Goal: Obtain resource: Download file/media

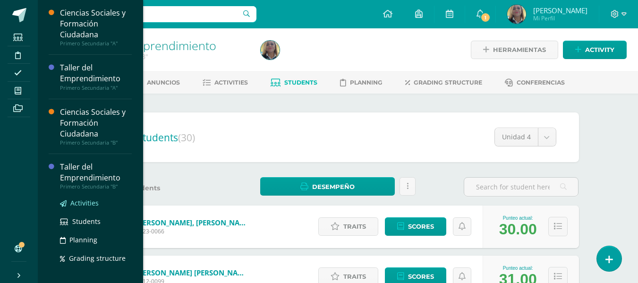
click at [81, 201] on span "Activities" at bounding box center [84, 202] width 28 height 9
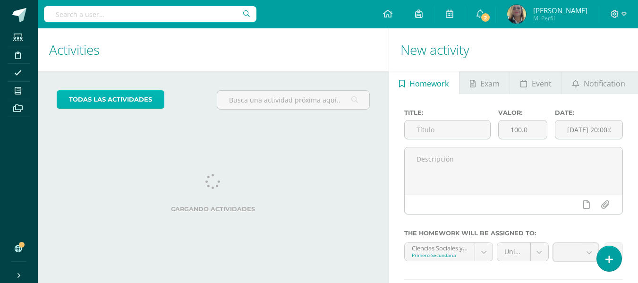
click at [137, 98] on link "todas las Actividades" at bounding box center [111, 99] width 108 height 18
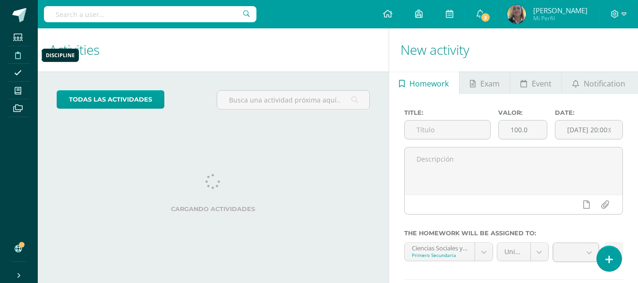
click at [17, 54] on icon at bounding box center [18, 56] width 6 height 8
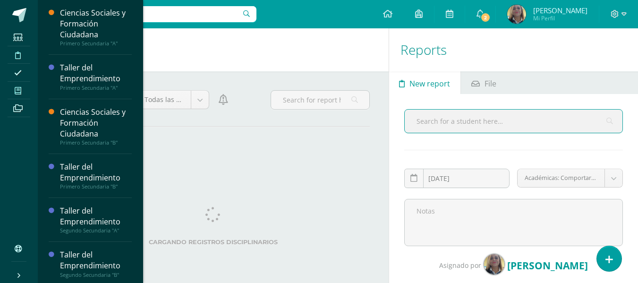
click at [17, 91] on icon at bounding box center [18, 91] width 7 height 8
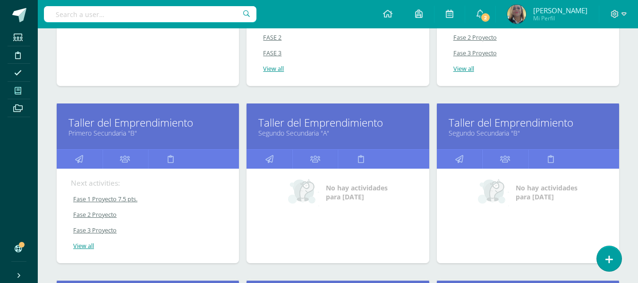
scroll to position [277, 0]
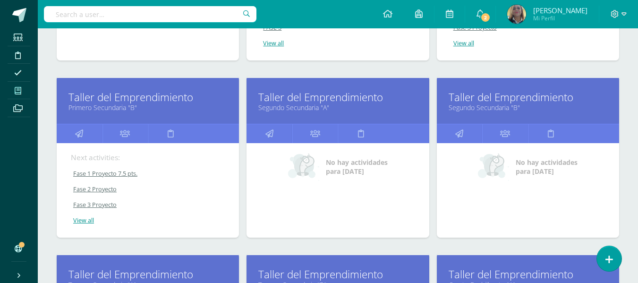
click at [299, 107] on link "Segundo Secundaria "A"" at bounding box center [338, 107] width 159 height 9
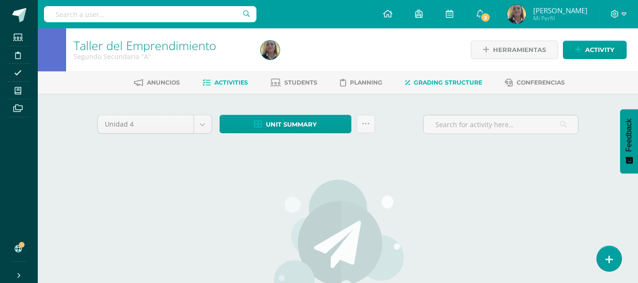
click at [429, 80] on span "Grading structure" at bounding box center [448, 82] width 69 height 7
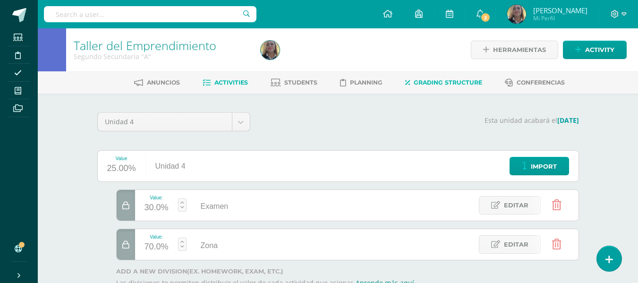
click at [226, 80] on span "Activities" at bounding box center [232, 82] width 34 height 7
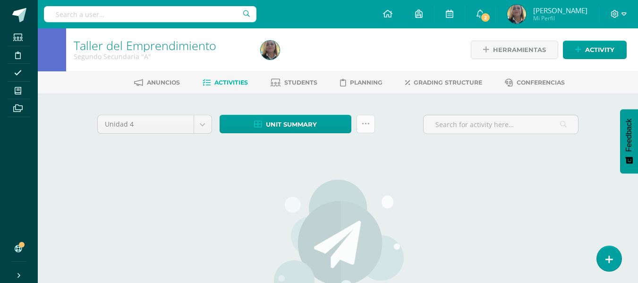
click at [363, 126] on icon at bounding box center [366, 124] width 8 height 8
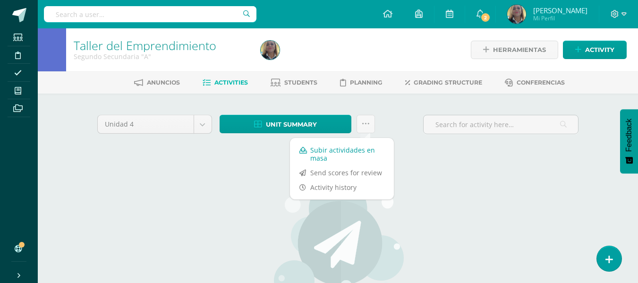
click at [319, 157] on link "Subir actividades en masa" at bounding box center [342, 154] width 104 height 23
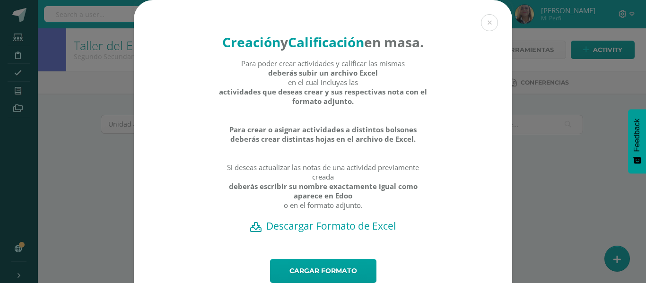
click at [281, 233] on h2 "Descargar Formato de Excel" at bounding box center [322, 225] width 345 height 13
